Goal: Navigation & Orientation: Find specific page/section

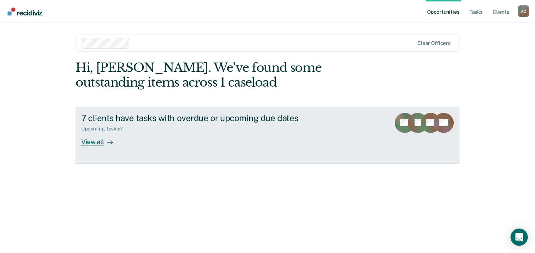
click at [92, 141] on div "View all" at bounding box center [101, 139] width 40 height 14
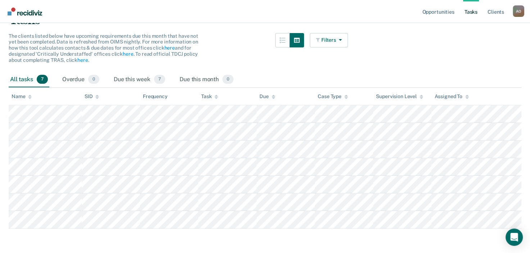
scroll to position [72, 0]
